Goal: Task Accomplishment & Management: Manage account settings

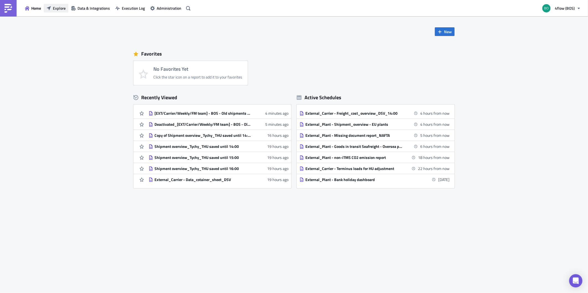
click at [63, 7] on span "Explore" at bounding box center [59, 8] width 13 height 6
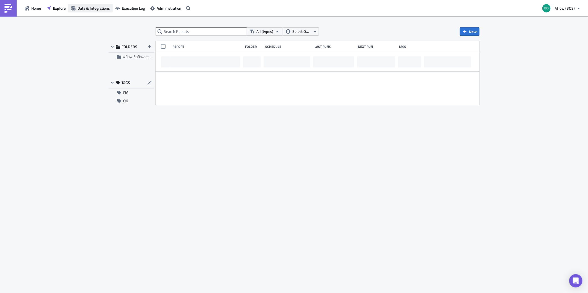
click at [89, 7] on span "Data & Integrations" at bounding box center [93, 8] width 32 height 6
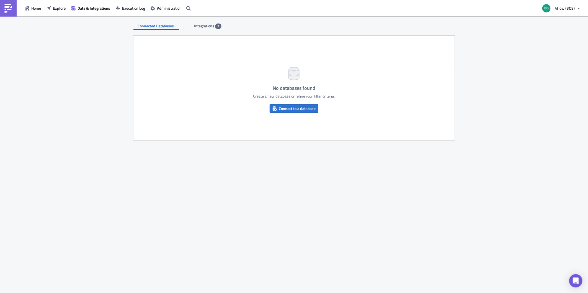
click at [204, 26] on span "Integrations" at bounding box center [204, 26] width 21 height 6
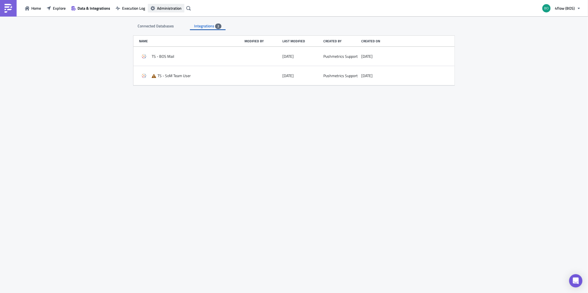
click at [160, 9] on span "Administration" at bounding box center [169, 8] width 25 height 6
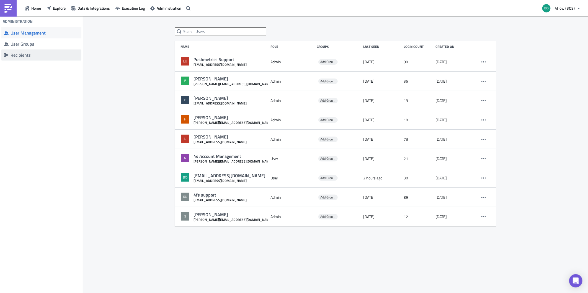
click at [31, 55] on div "Recipients" at bounding box center [45, 55] width 68 height 6
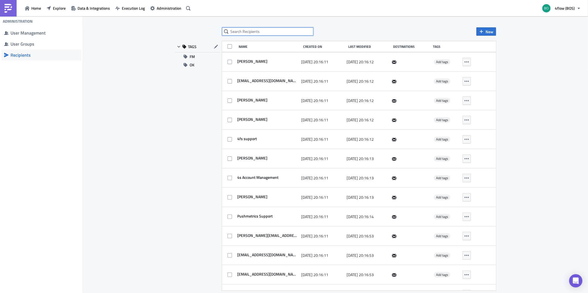
click at [265, 31] on input "text" at bounding box center [267, 31] width 91 height 8
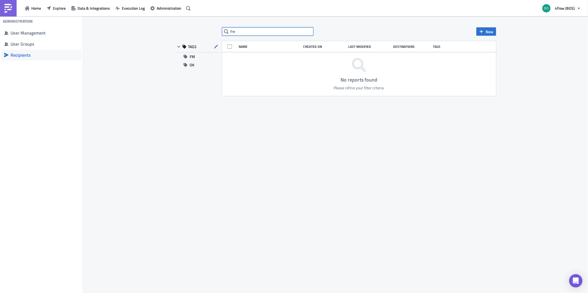
type input "frei"
drag, startPoint x: 261, startPoint y: 32, endPoint x: 197, endPoint y: 30, distance: 64.5
click at [197, 30] on div "frei New TAGS FM OK Name Created On Last Modified Destinations Tags No reports …" at bounding box center [335, 155] width 332 height 256
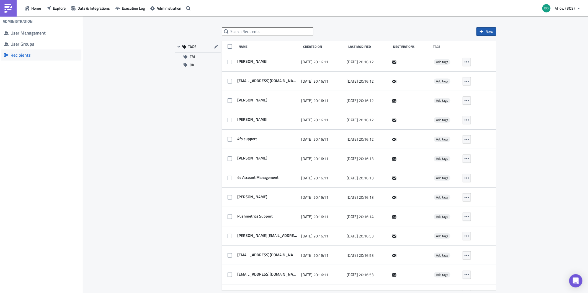
click at [491, 33] on span "New" at bounding box center [489, 32] width 8 height 6
click at [497, 46] on div "Add new recipient" at bounding box center [509, 46] width 46 height 6
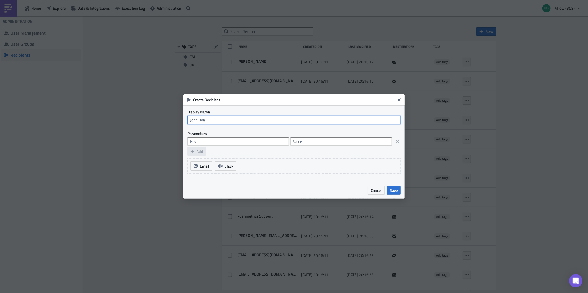
click at [235, 121] on input "text" at bounding box center [293, 120] width 213 height 8
type input "FM team"
click at [220, 145] on input "text" at bounding box center [238, 141] width 102 height 8
click at [200, 167] on span "Email" at bounding box center [204, 166] width 9 height 6
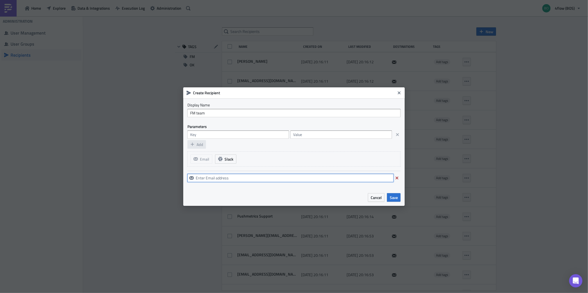
click at [237, 176] on input "text" at bounding box center [290, 178] width 206 height 8
click at [243, 172] on div at bounding box center [293, 178] width 213 height 14
drag, startPoint x: 243, startPoint y: 174, endPoint x: 246, endPoint y: 180, distance: 6.5
click at [243, 175] on input "text" at bounding box center [290, 178] width 206 height 8
paste input "[EMAIL_ADDRESS][DOMAIN_NAME]"
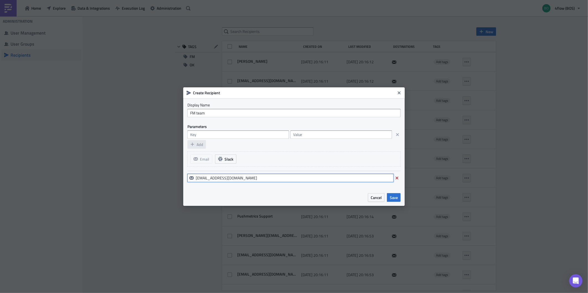
type input "[EMAIL_ADDRESS][DOMAIN_NAME]"
click at [270, 192] on div "Cancel Save" at bounding box center [293, 197] width 221 height 17
click at [393, 201] on button "Save" at bounding box center [394, 197] width 14 height 9
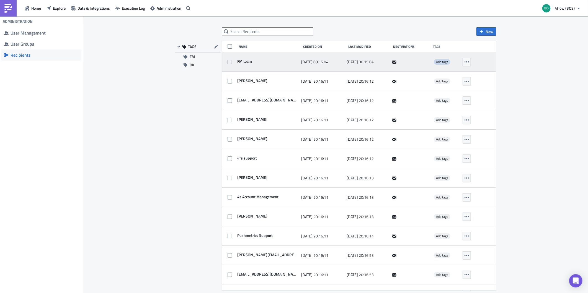
click at [436, 63] on span "Add tags" at bounding box center [442, 61] width 12 height 5
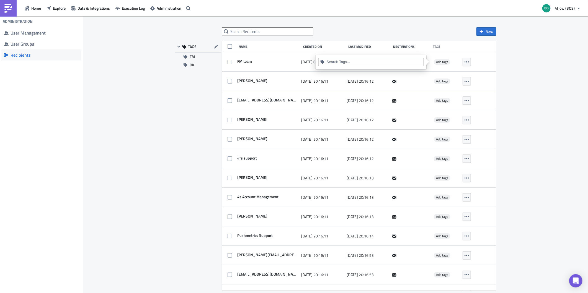
click at [361, 63] on input at bounding box center [373, 62] width 95 height 6
click at [337, 72] on div "FM" at bounding box center [370, 72] width 98 height 6
click at [531, 82] on div "New TAGS FM OK Name Created On Last Modified Destinations Tags FM team [DATE] 0…" at bounding box center [335, 155] width 505 height 278
click at [54, 8] on span "Explore" at bounding box center [59, 8] width 13 height 6
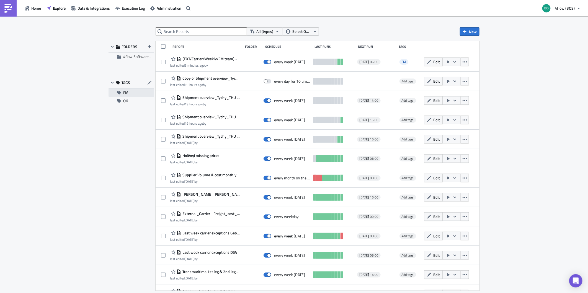
click at [129, 92] on button "FM" at bounding box center [131, 93] width 46 height 8
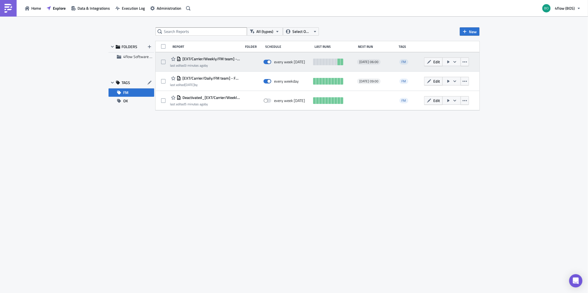
click at [205, 59] on span "[EXT/Carrier/Weekly/FM team] - BOS - Old shipments with no billing run" at bounding box center [210, 58] width 59 height 5
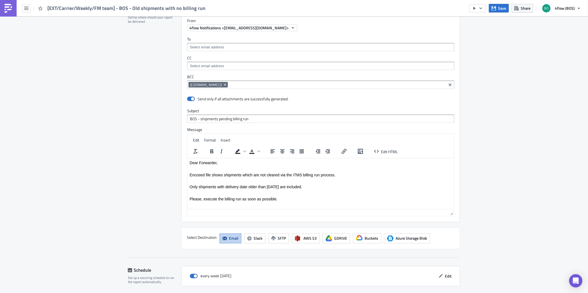
scroll to position [558, 0]
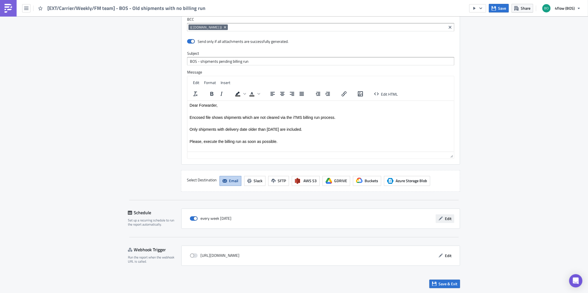
click at [445, 219] on span "Edit" at bounding box center [448, 219] width 7 height 6
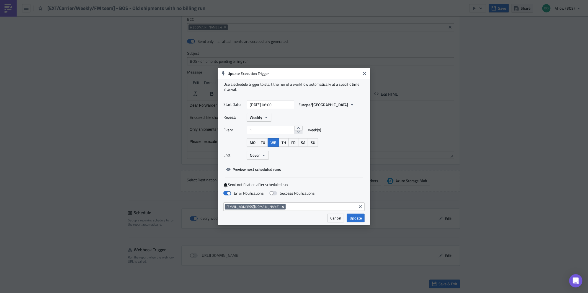
click at [280, 207] on icon "Remove Tag" at bounding box center [282, 207] width 4 height 4
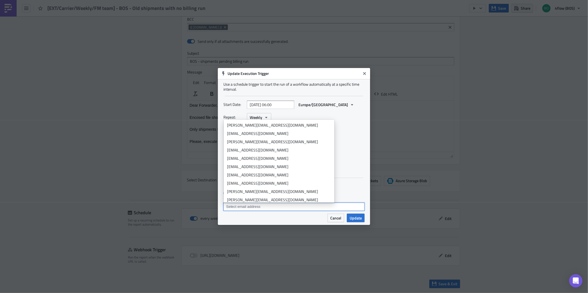
click at [264, 208] on input at bounding box center [294, 207] width 138 height 6
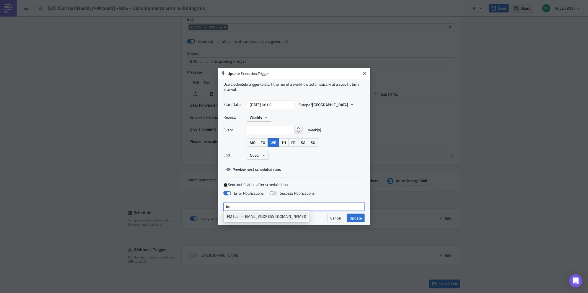
type input "fm"
click at [261, 217] on div "FM team ([EMAIL_ADDRESS][DOMAIN_NAME])" at bounding box center [266, 217] width 79 height 6
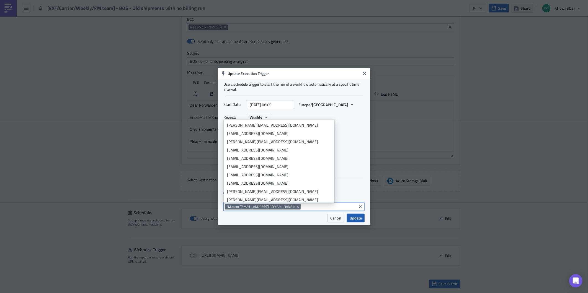
click at [357, 216] on span "Update" at bounding box center [355, 218] width 12 height 6
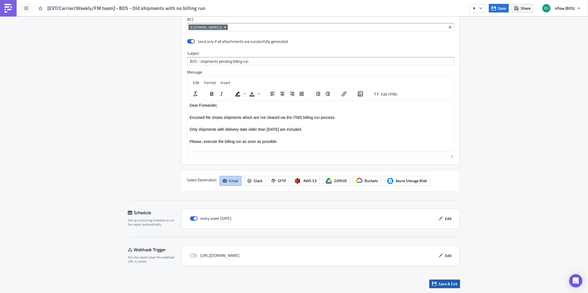
click at [443, 287] on span "Save & Exit" at bounding box center [447, 284] width 19 height 6
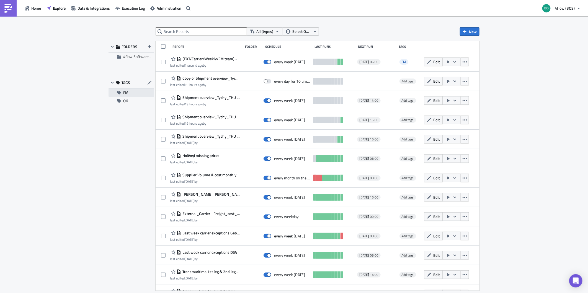
click at [125, 90] on span "FM" at bounding box center [125, 93] width 5 height 8
